Goal: Task Accomplishment & Management: Manage account settings

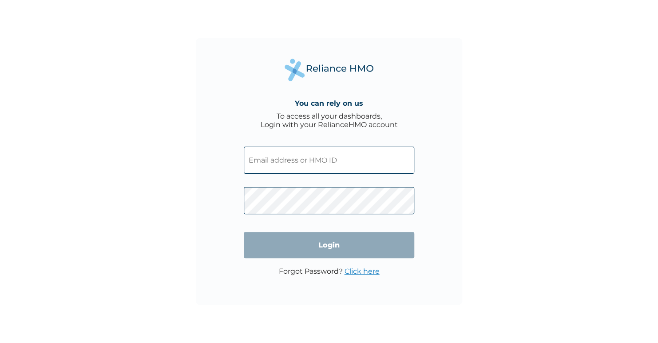
type input "RET/45667/A"
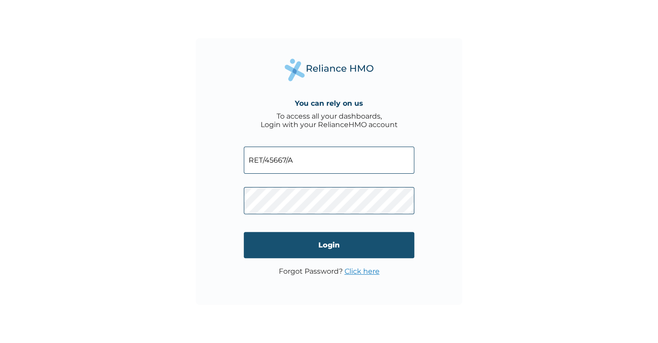
click at [345, 241] on input "Login" at bounding box center [329, 245] width 171 height 26
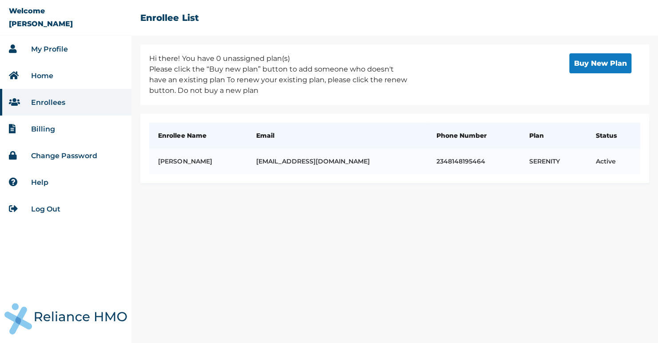
click at [57, 46] on link "My Profile" at bounding box center [49, 49] width 37 height 8
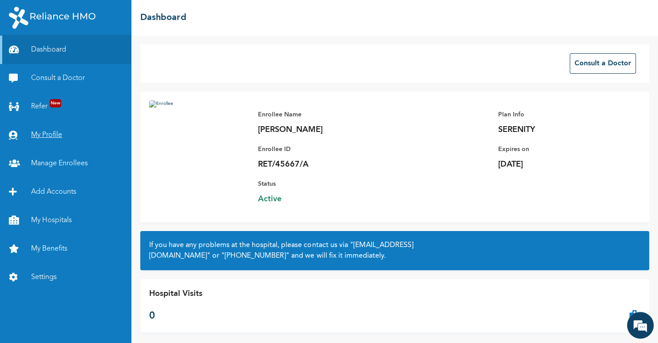
click at [44, 132] on link "My Profile" at bounding box center [65, 135] width 131 height 28
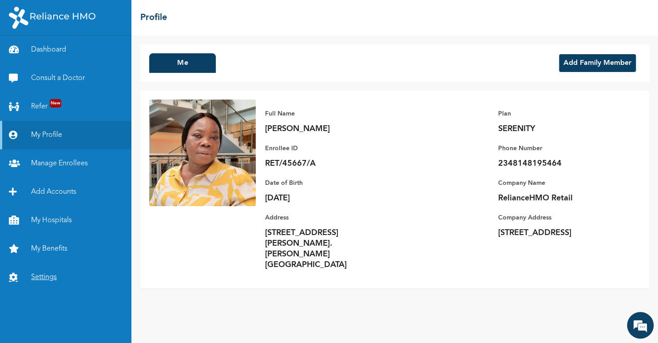
click at [48, 275] on link "Settings" at bounding box center [65, 277] width 131 height 28
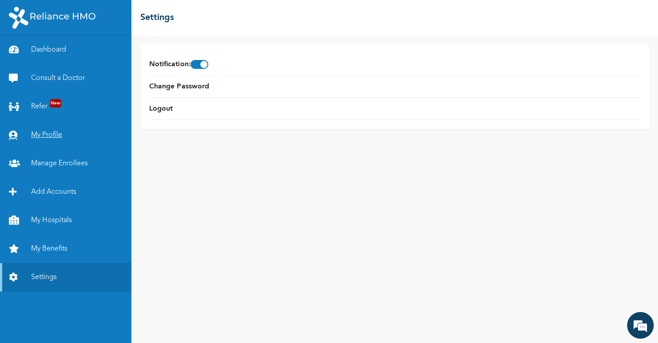
click at [40, 135] on link "My Profile" at bounding box center [65, 135] width 131 height 28
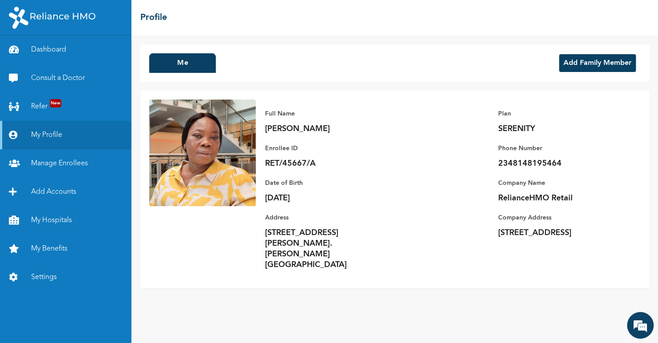
click at [281, 238] on p "36 Taye Bello Street, Ishasi Rd, Akute. Ogun, Ogun" at bounding box center [327, 248] width 124 height 43
click at [45, 246] on link "My Benefits" at bounding box center [65, 248] width 131 height 28
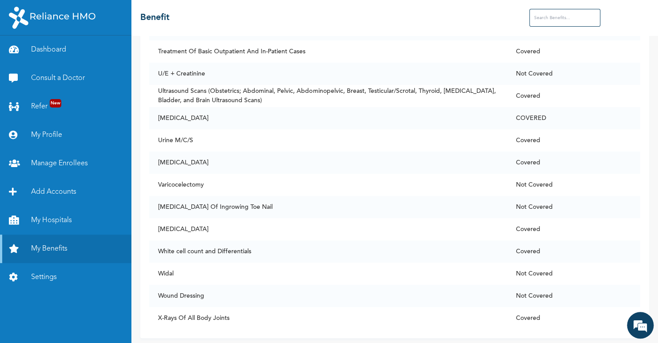
scroll to position [3402, 0]
